Goal: Manage account settings

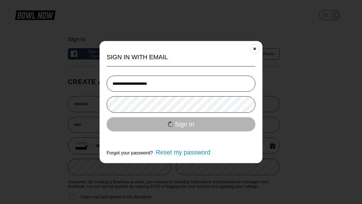
select select "**"
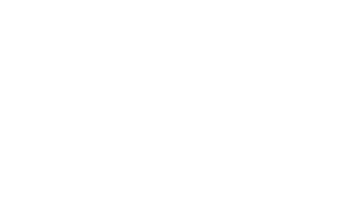
select select "**"
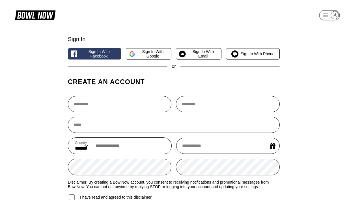
select select "**"
